Goal: Navigation & Orientation: Find specific page/section

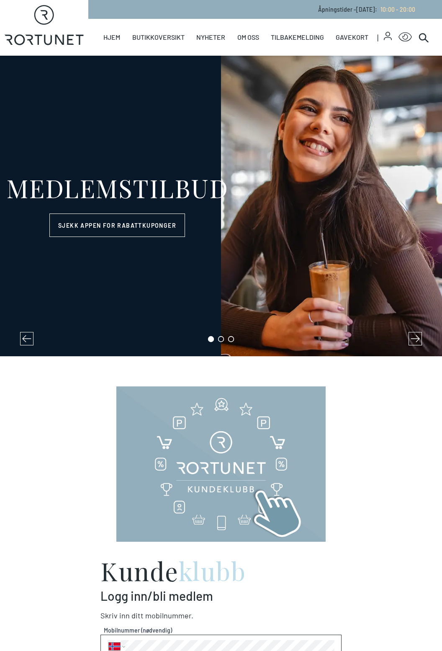
select select "NO"
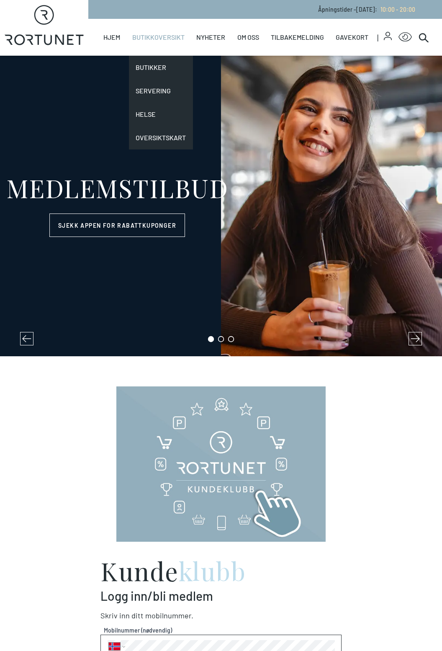
click at [162, 39] on link "Butikkoversikt" at bounding box center [158, 37] width 52 height 37
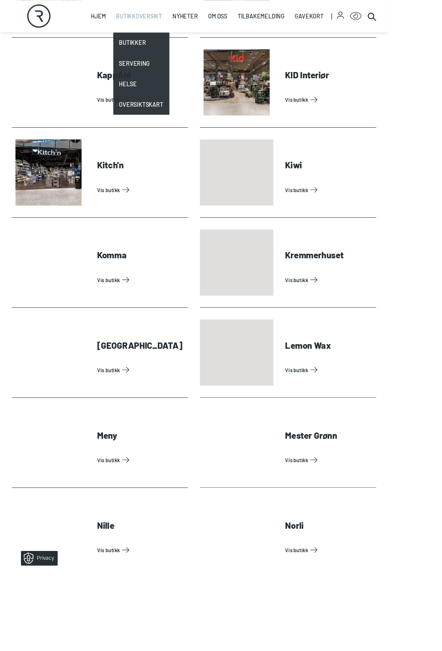
scroll to position [1051, 0]
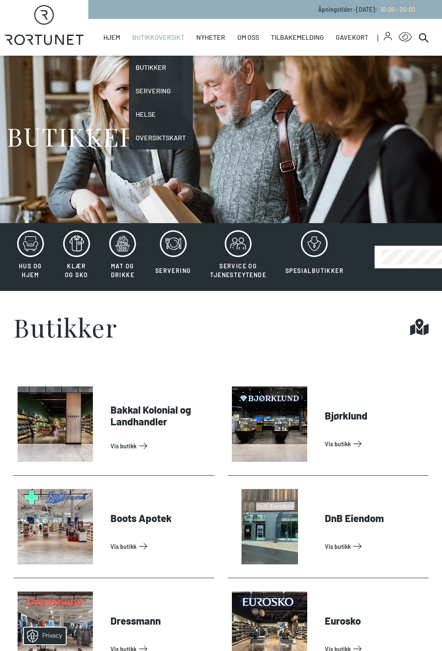
select select "NO"
